Goal: Information Seeking & Learning: Learn about a topic

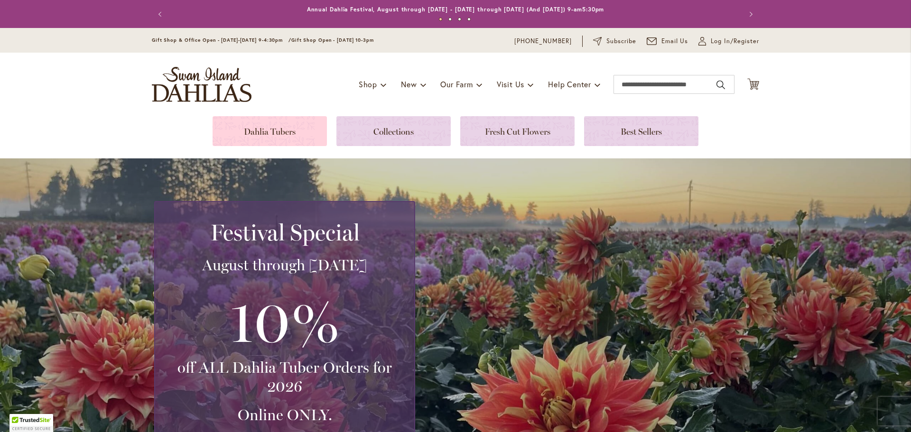
click at [254, 131] on link at bounding box center [270, 131] width 114 height 30
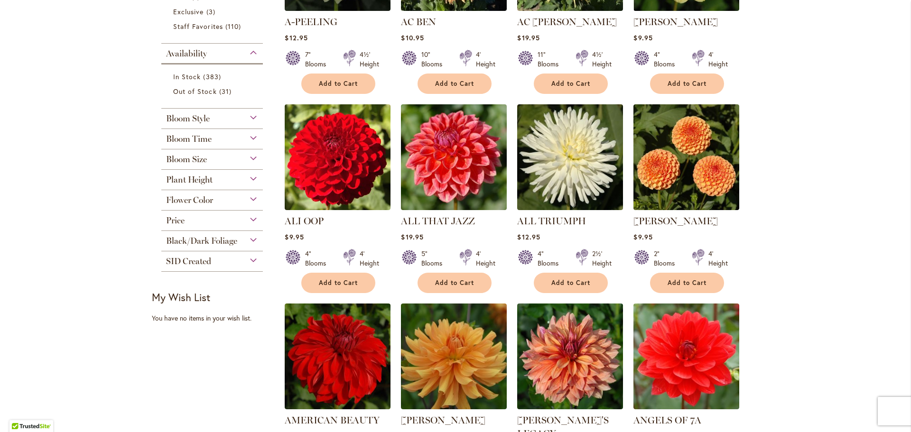
scroll to position [332, 0]
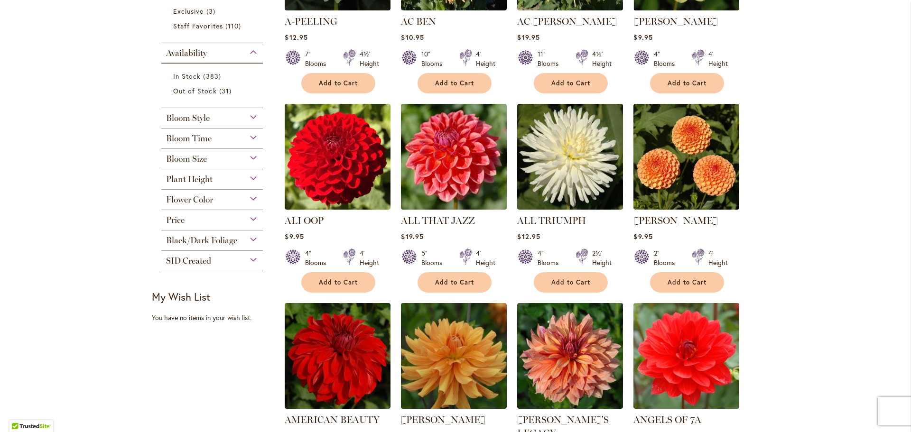
click at [249, 114] on div "Bloom Style" at bounding box center [212, 115] width 102 height 15
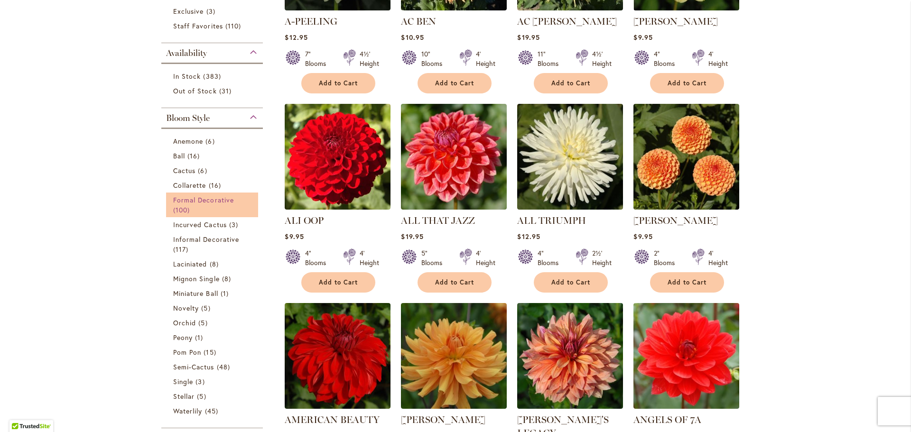
click at [209, 198] on span "Formal Decorative" at bounding box center [203, 199] width 61 height 9
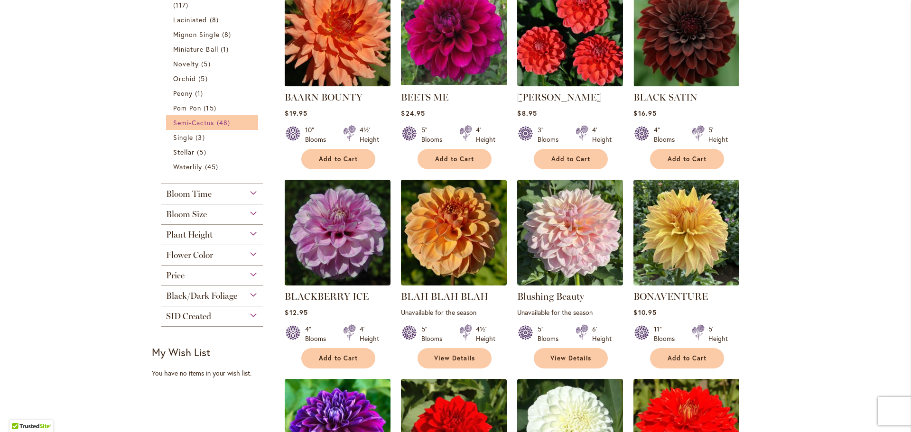
scroll to position [474, 0]
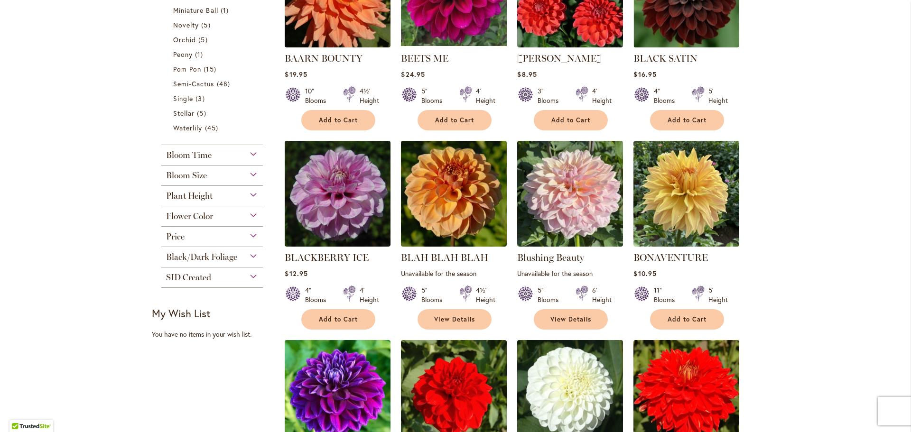
click at [250, 214] on div "Flower Color" at bounding box center [212, 213] width 102 height 15
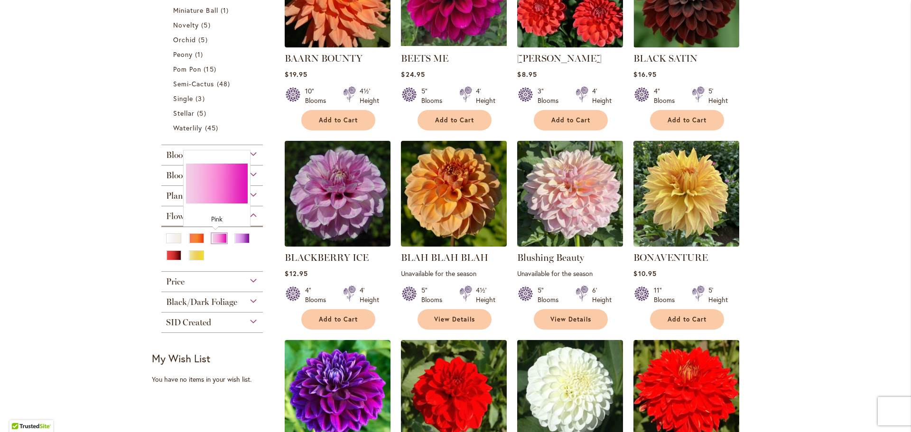
click at [216, 237] on div "Pink" at bounding box center [219, 238] width 15 height 10
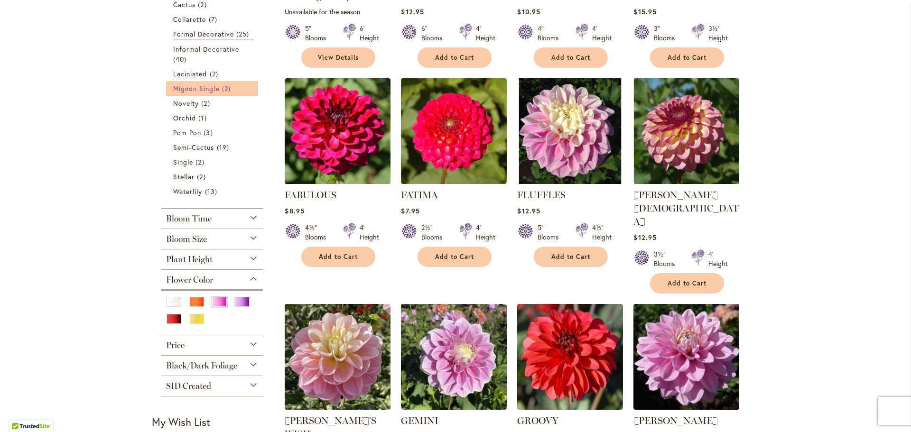
scroll to position [379, 0]
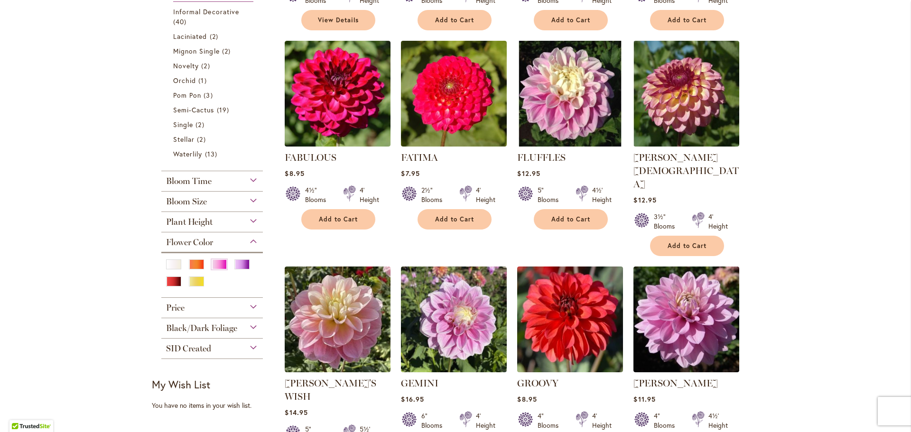
click at [251, 324] on div "Black/Dark Foliage" at bounding box center [212, 325] width 102 height 15
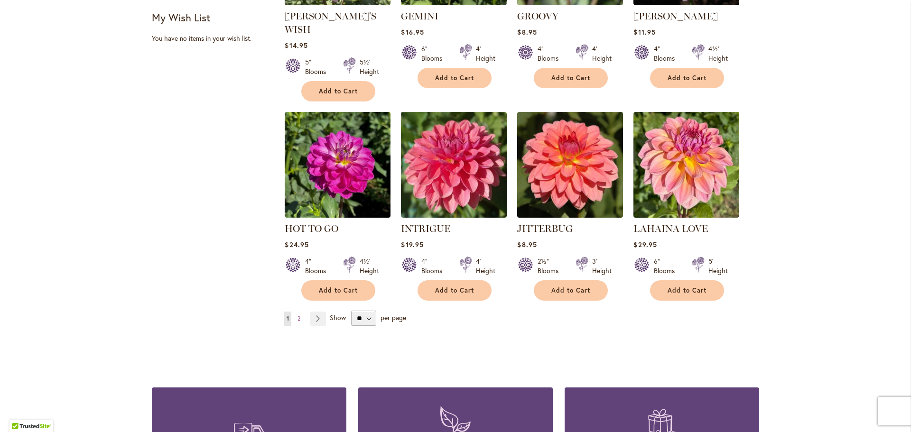
scroll to position [759, 0]
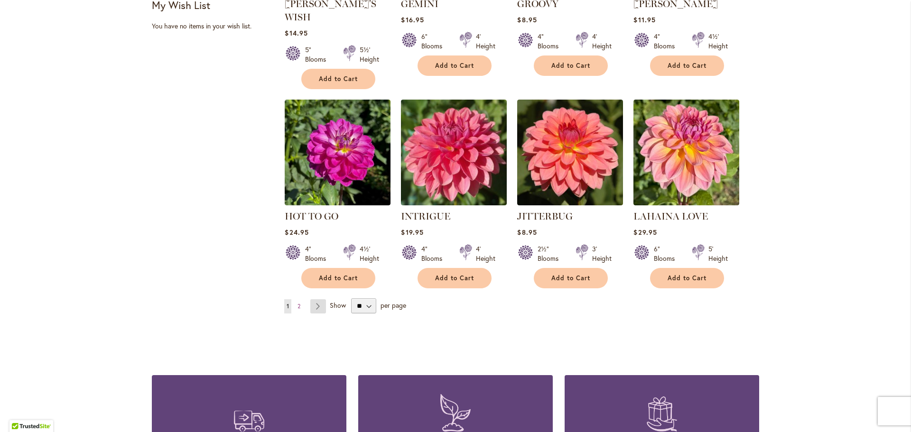
click at [316, 299] on link "Page Next" at bounding box center [318, 306] width 16 height 14
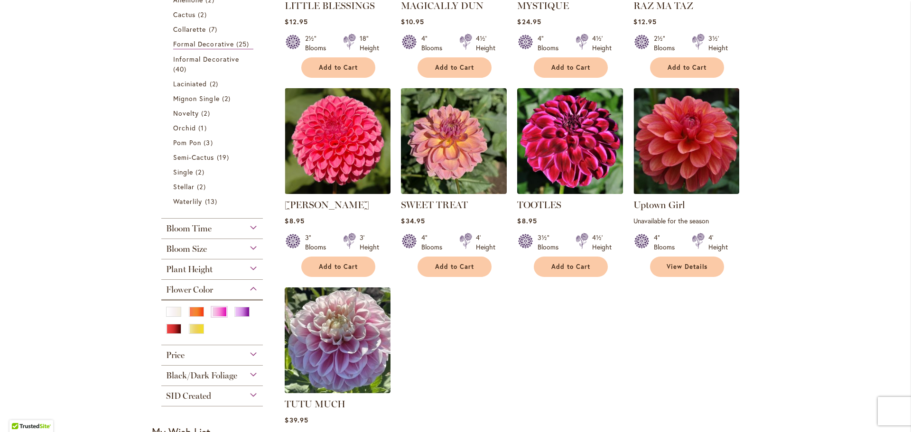
scroll to position [379, 0]
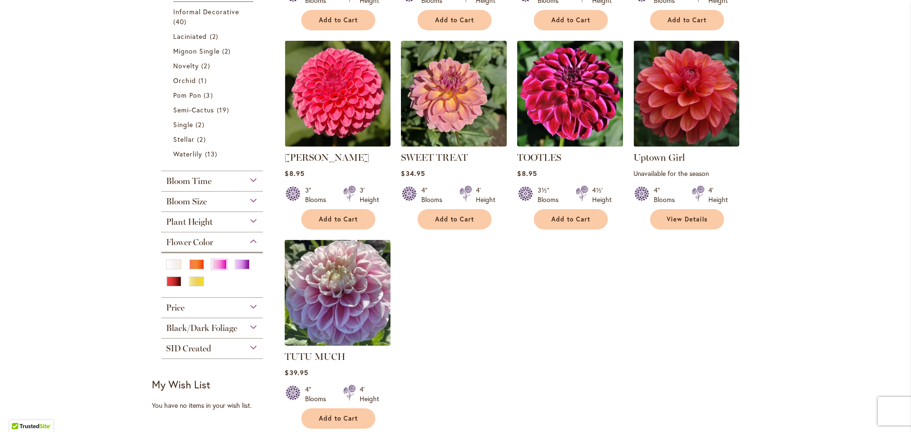
click at [360, 295] on img at bounding box center [337, 292] width 111 height 111
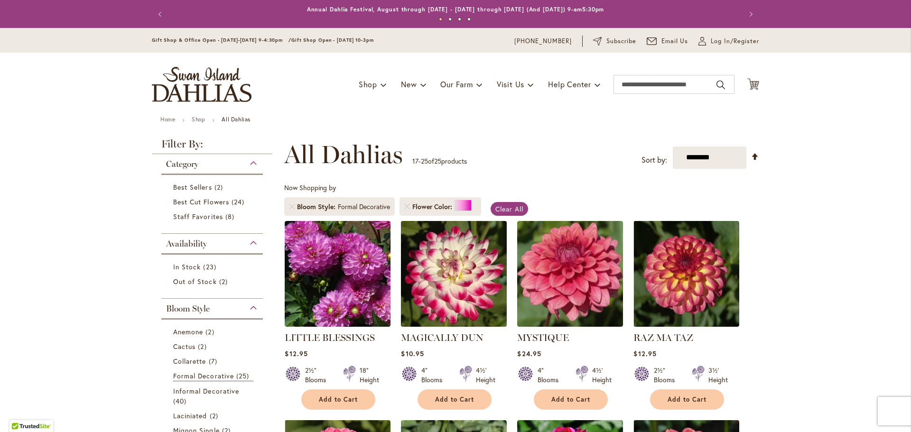
click at [447, 265] on img at bounding box center [453, 273] width 111 height 111
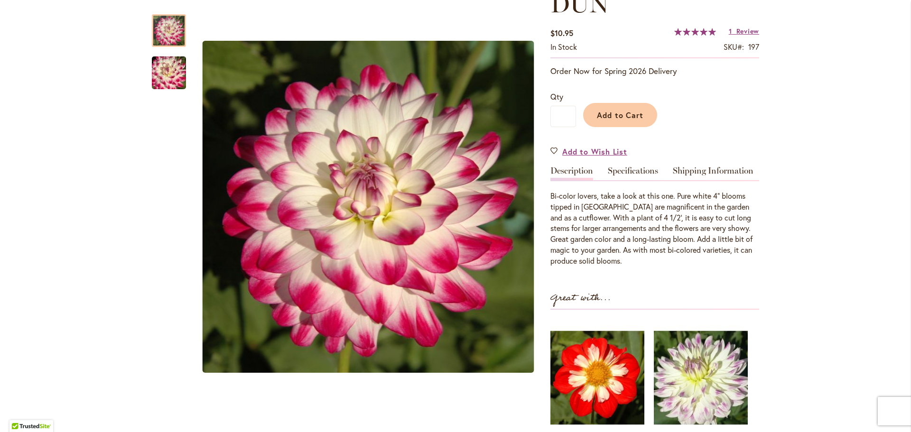
scroll to position [142, 0]
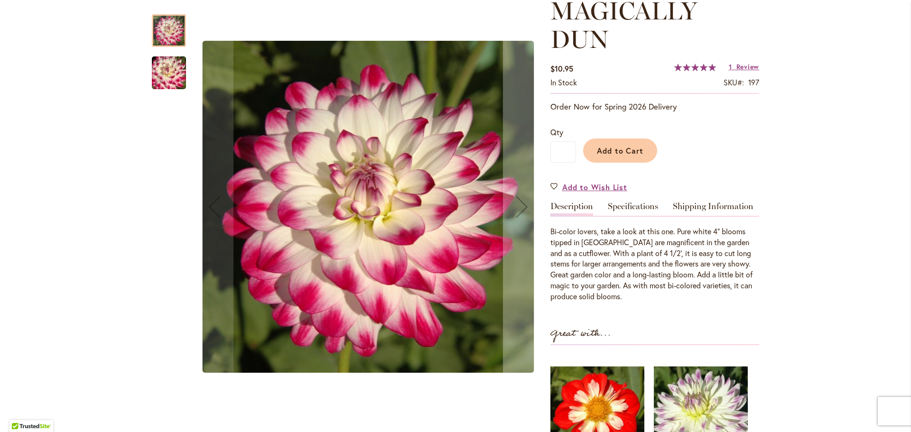
click at [170, 74] on img "MAGICALLY DUN" at bounding box center [169, 73] width 68 height 46
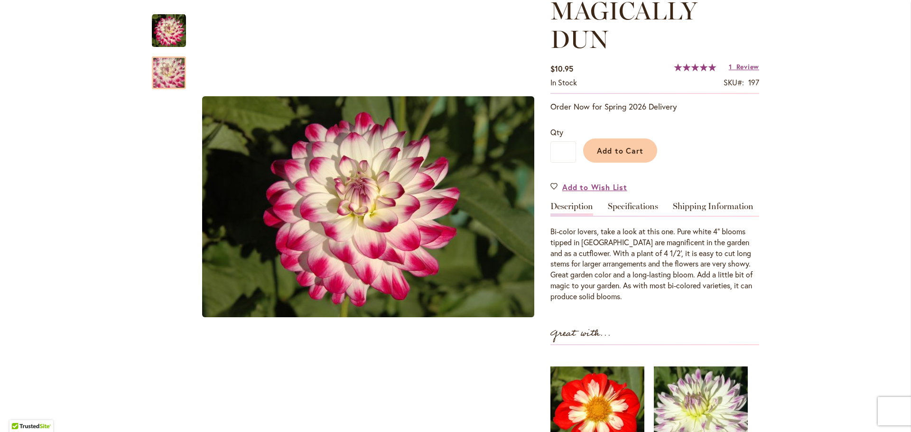
scroll to position [0, 0]
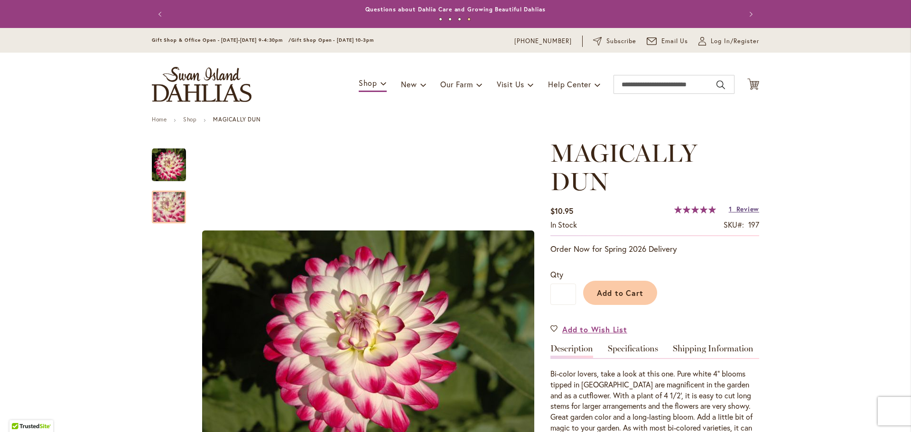
click at [743, 208] on span "Review" at bounding box center [747, 208] width 23 height 9
